Goal: Complete application form: Complete application form

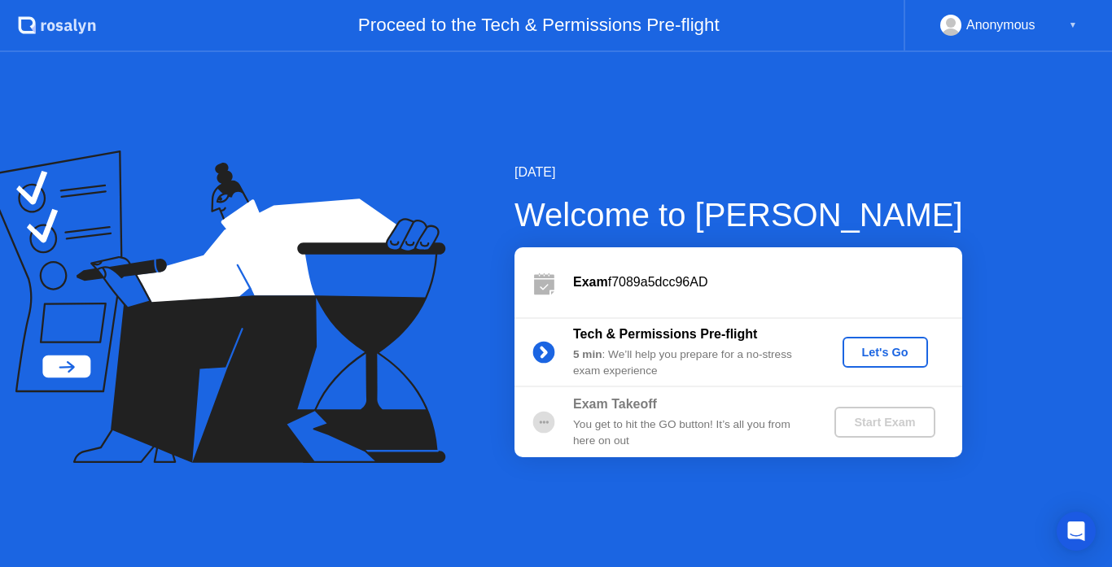
click at [858, 346] on div "Let's Go" at bounding box center [885, 352] width 72 height 13
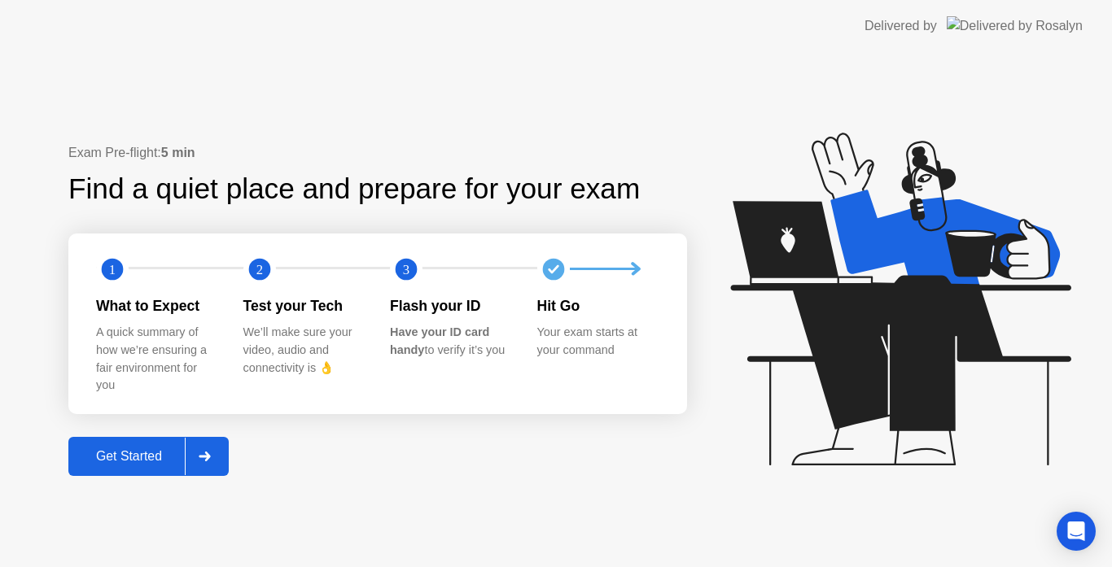
click at [136, 441] on button "Get Started" at bounding box center [148, 456] width 160 height 39
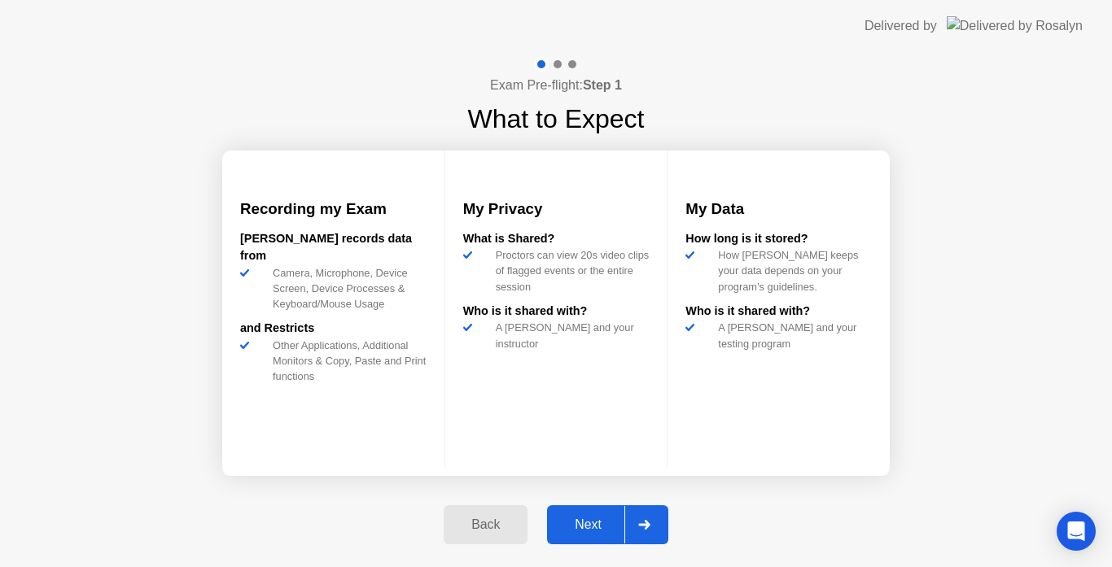
click at [597, 522] on div "Next" at bounding box center [588, 525] width 72 height 15
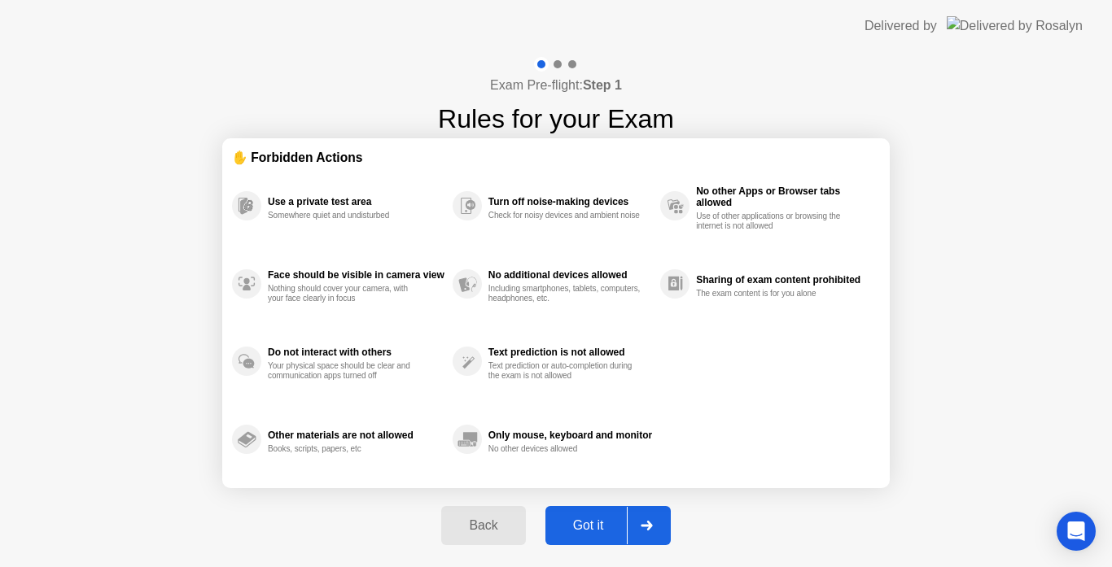
click at [597, 522] on div "Got it" at bounding box center [588, 525] width 77 height 15
select select "**********"
select select "*******"
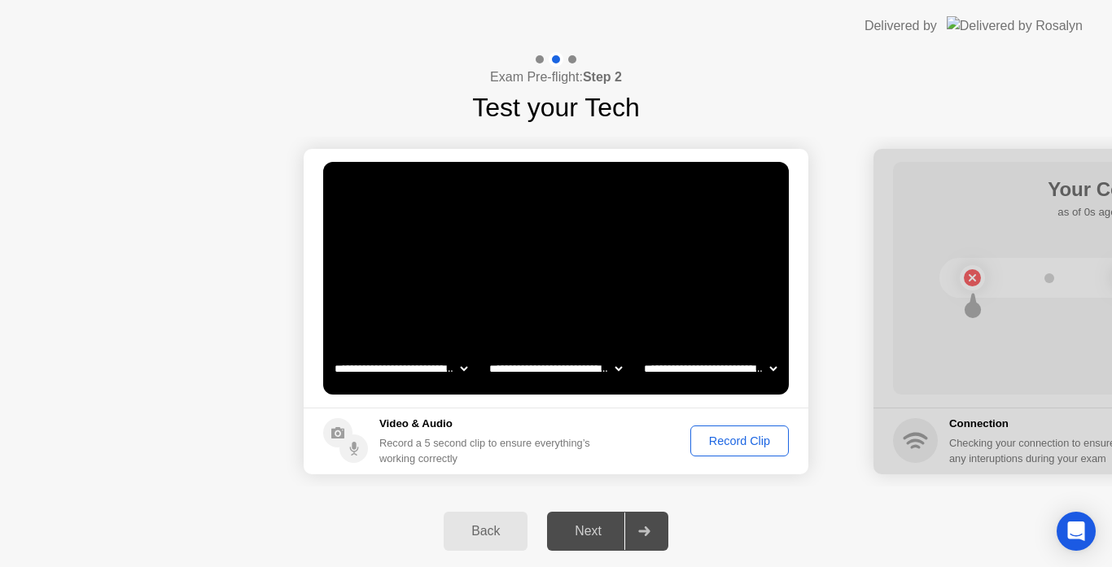
click at [597, 524] on div "Next" at bounding box center [588, 531] width 72 height 15
click at [724, 441] on div "Record Clip" at bounding box center [739, 441] width 87 height 13
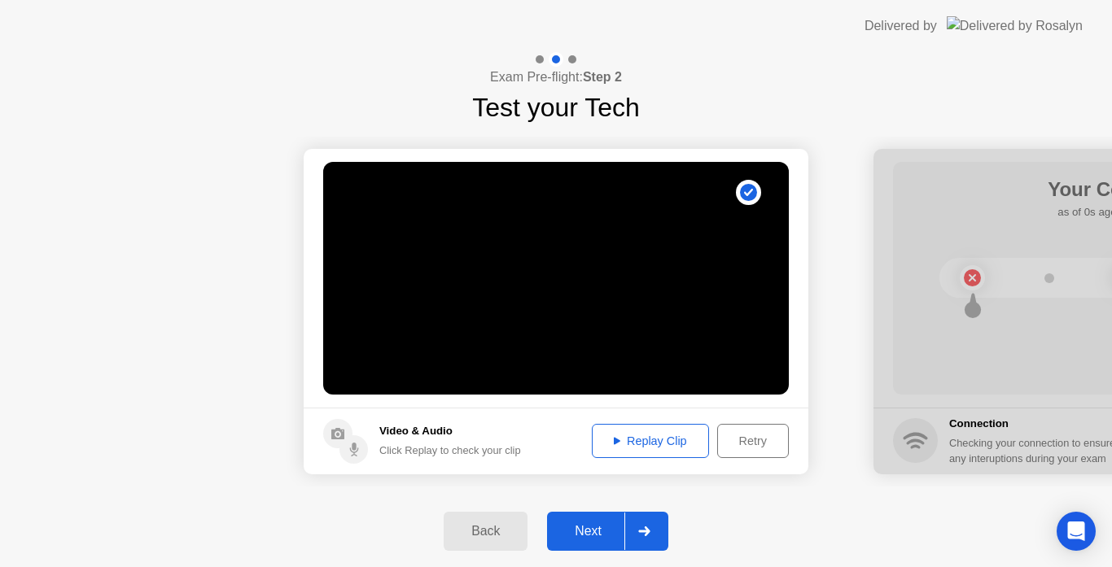
click at [595, 530] on div "Next" at bounding box center [588, 531] width 72 height 15
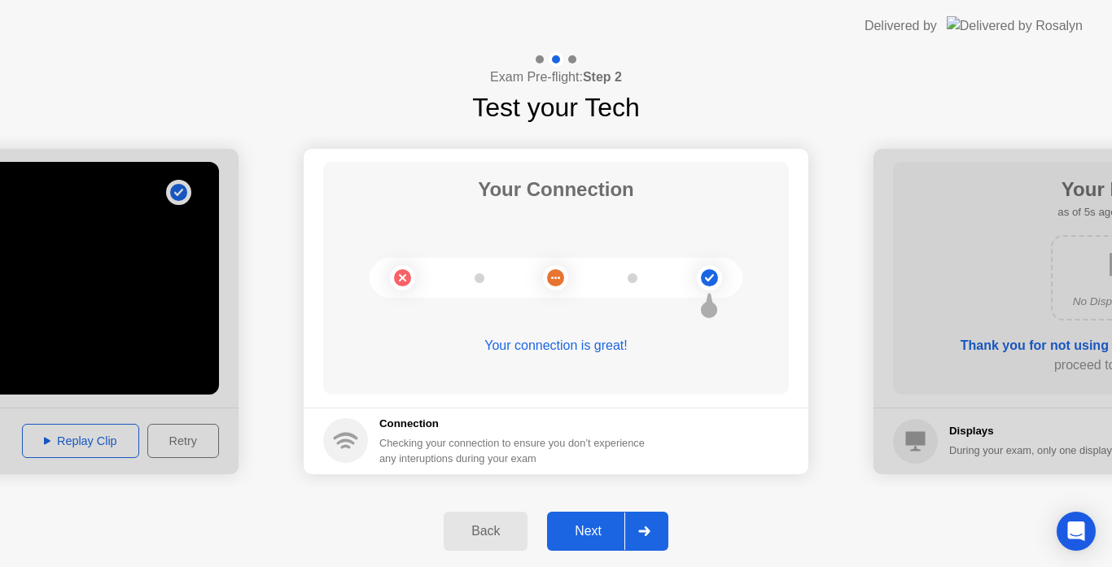
click at [595, 530] on div "Next" at bounding box center [588, 531] width 72 height 15
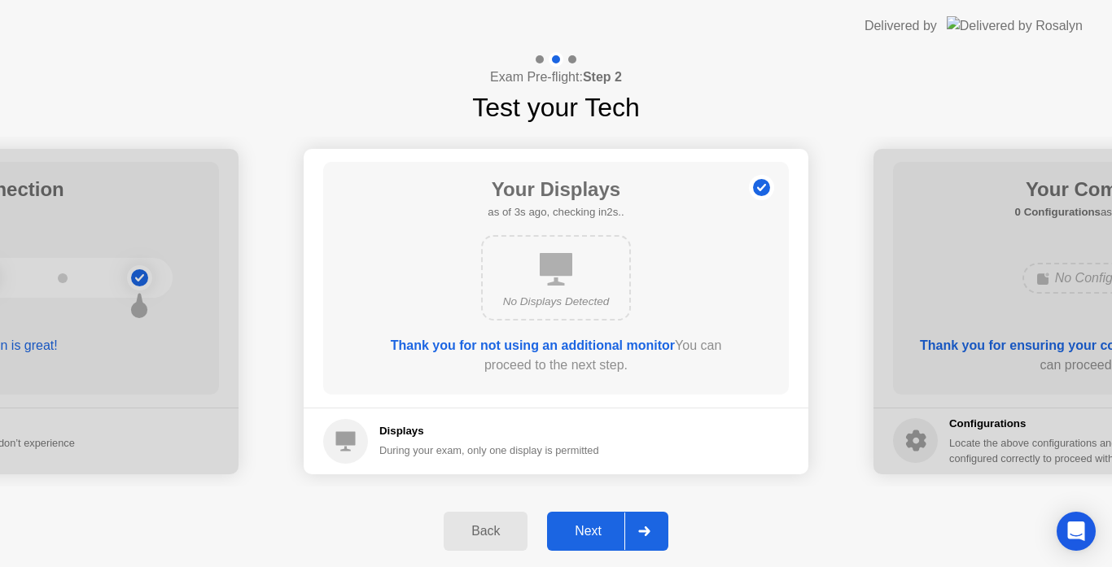
click at [595, 530] on div "Next" at bounding box center [588, 531] width 72 height 15
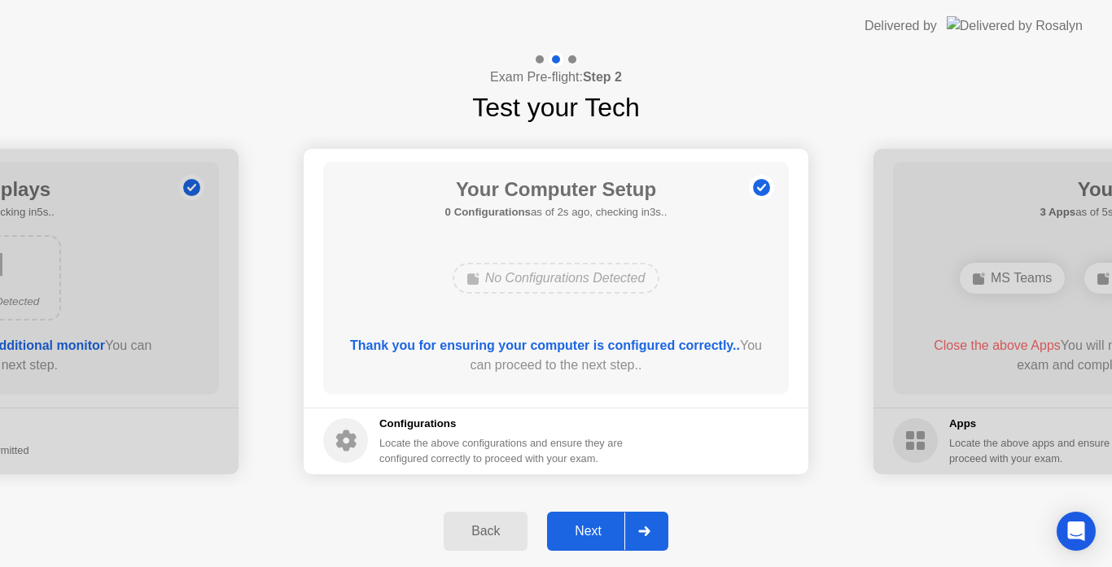
click at [595, 530] on div "Next" at bounding box center [588, 531] width 72 height 15
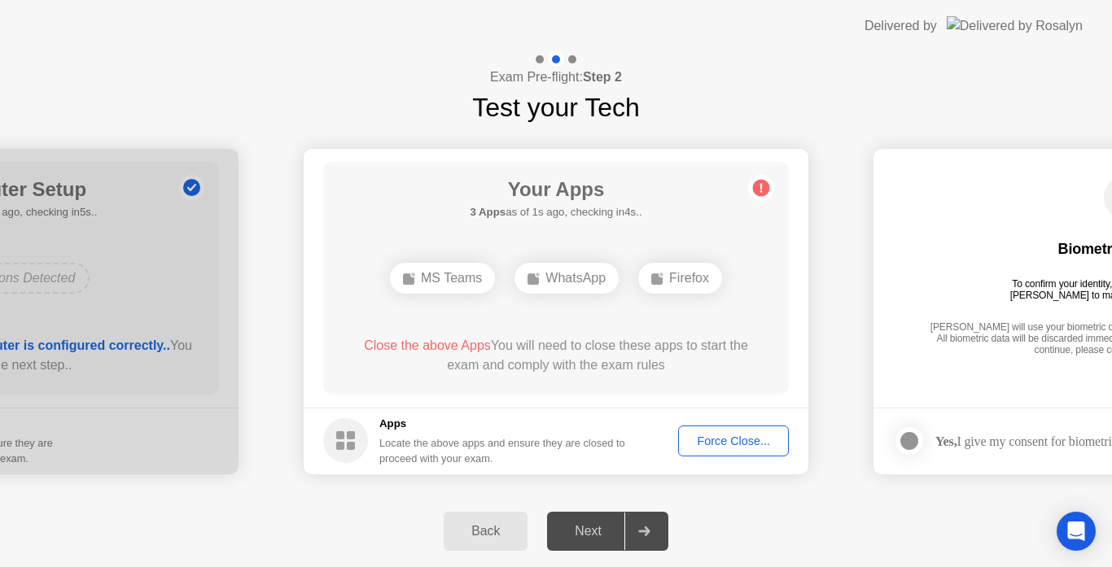
click at [721, 435] on div "Force Close..." at bounding box center [733, 441] width 99 height 13
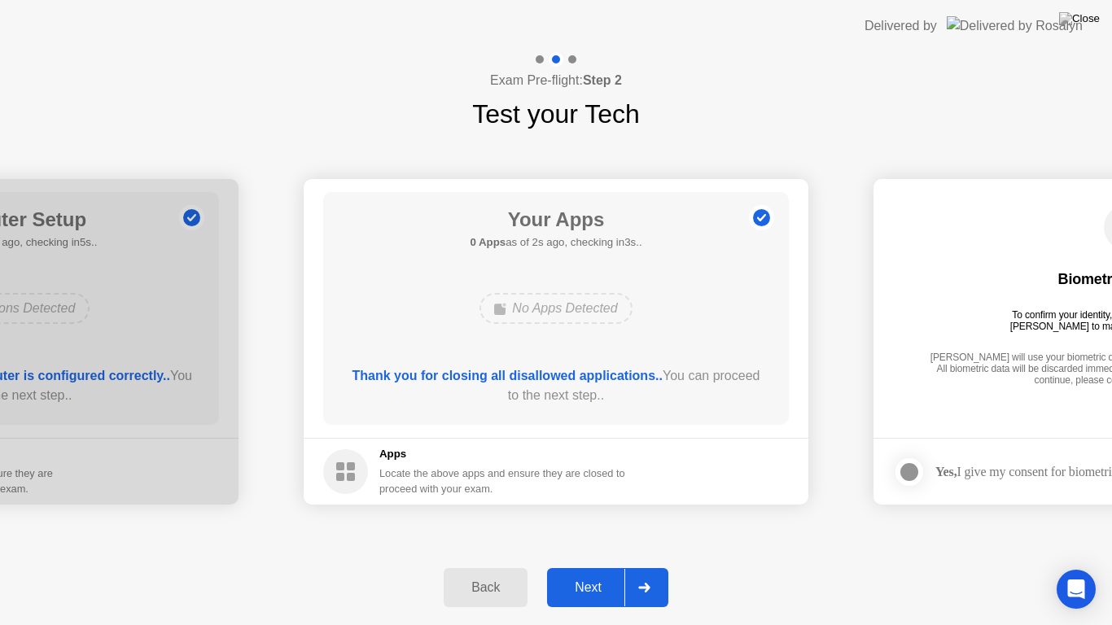
click at [580, 566] on button "Next" at bounding box center [607, 587] width 121 height 39
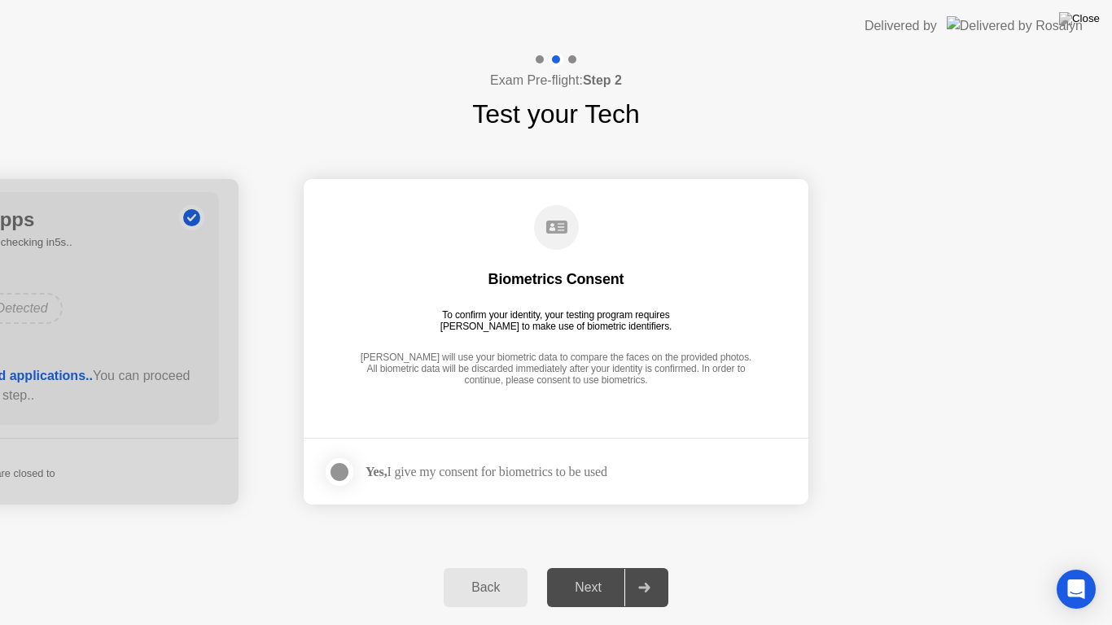
click at [343, 470] on div at bounding box center [340, 472] width 20 height 20
click at [583, 566] on div "Next" at bounding box center [588, 587] width 72 height 15
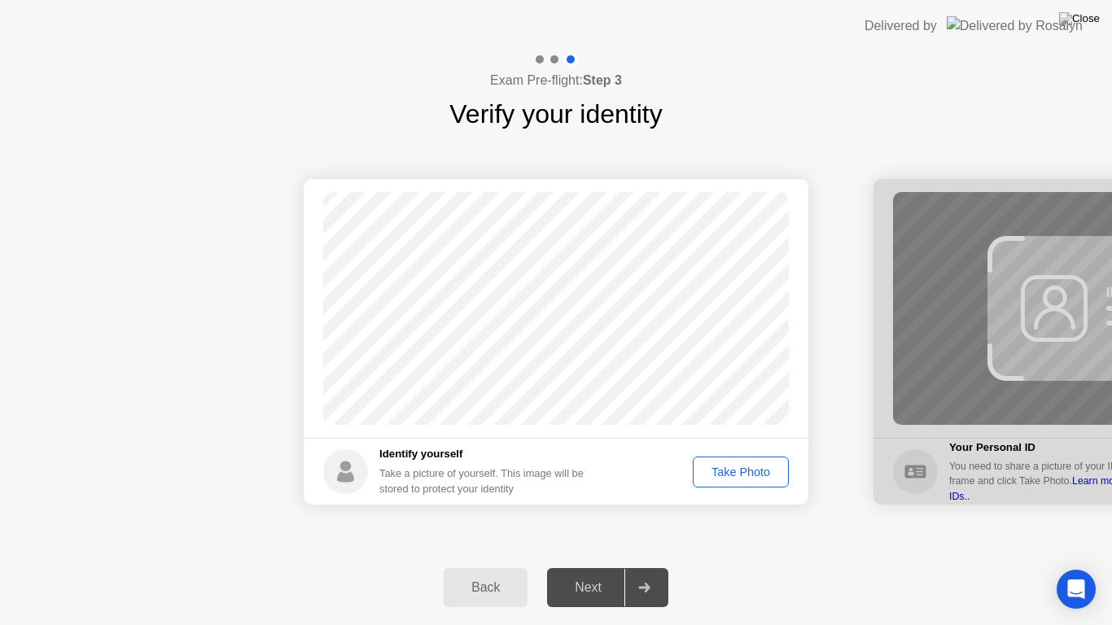
click at [728, 470] on div "Take Photo" at bounding box center [740, 472] width 85 height 13
click at [581, 566] on div "Next" at bounding box center [588, 587] width 72 height 15
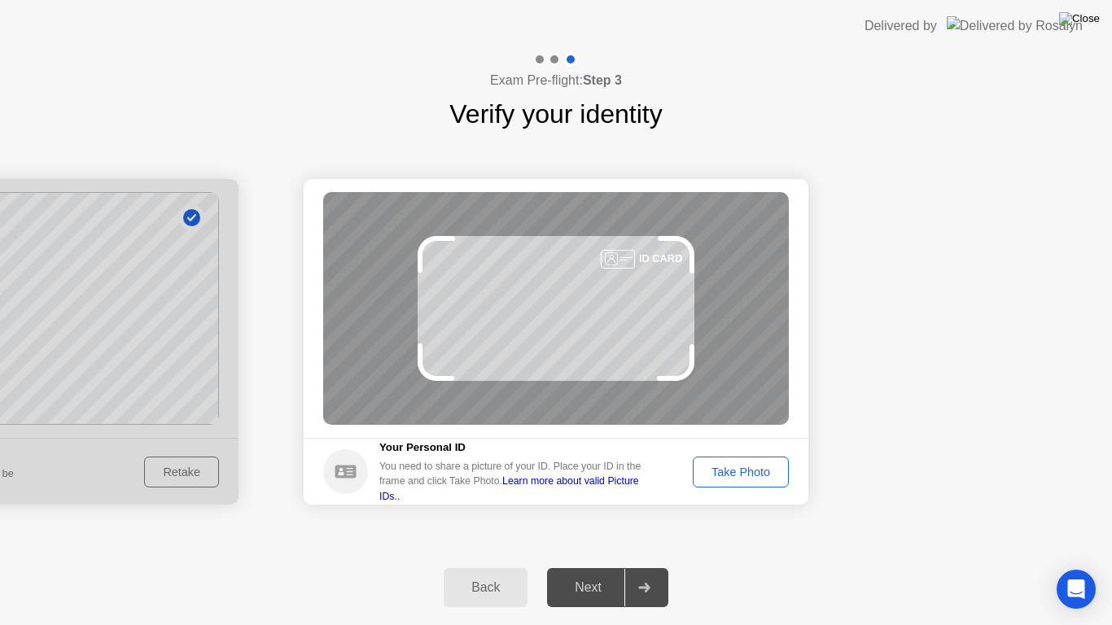
click at [1090, 23] on img at bounding box center [1079, 18] width 41 height 13
click at [1086, 19] on img at bounding box center [1079, 18] width 41 height 13
